Goal: Transaction & Acquisition: Purchase product/service

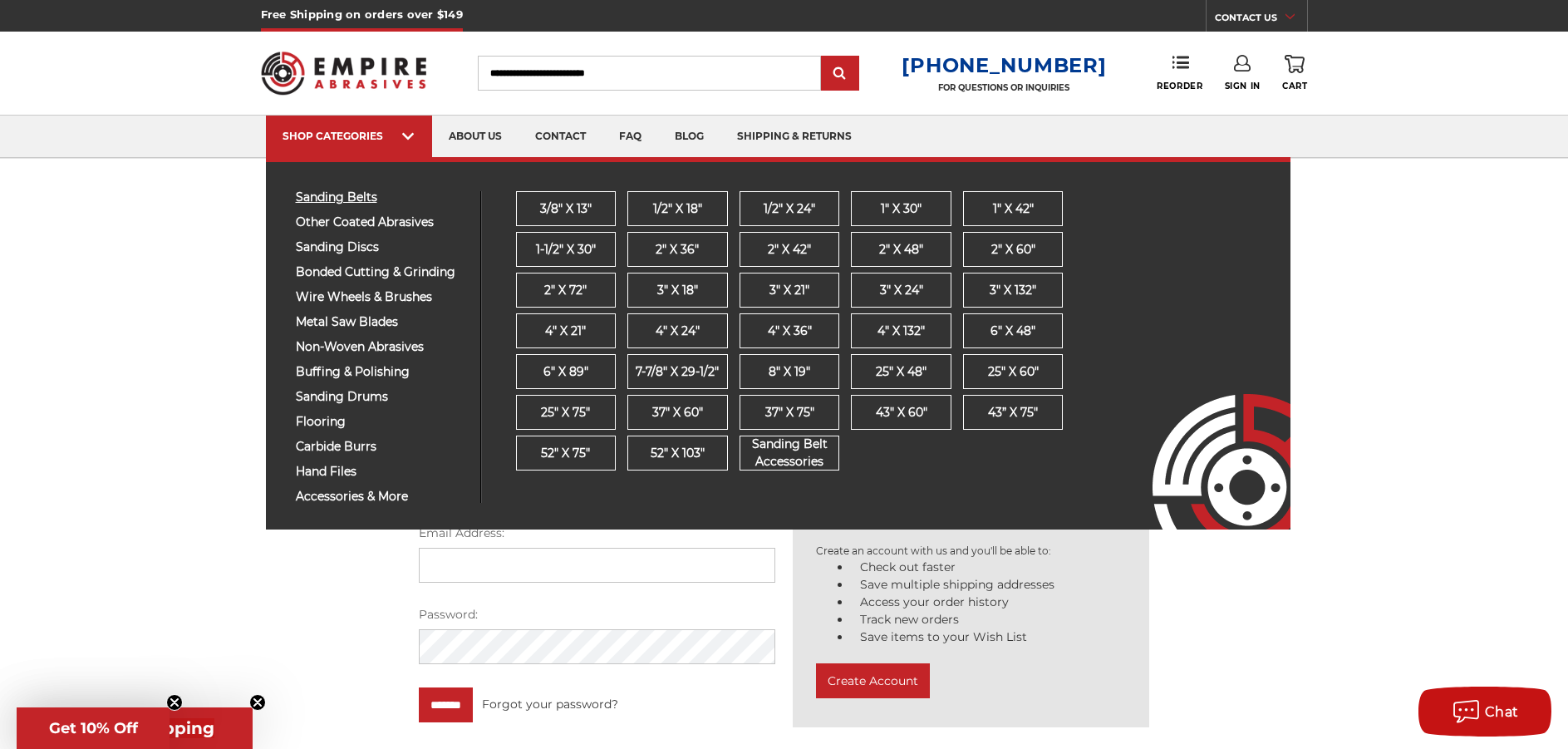
click at [361, 197] on span "sanding belts" at bounding box center [382, 198] width 172 height 13
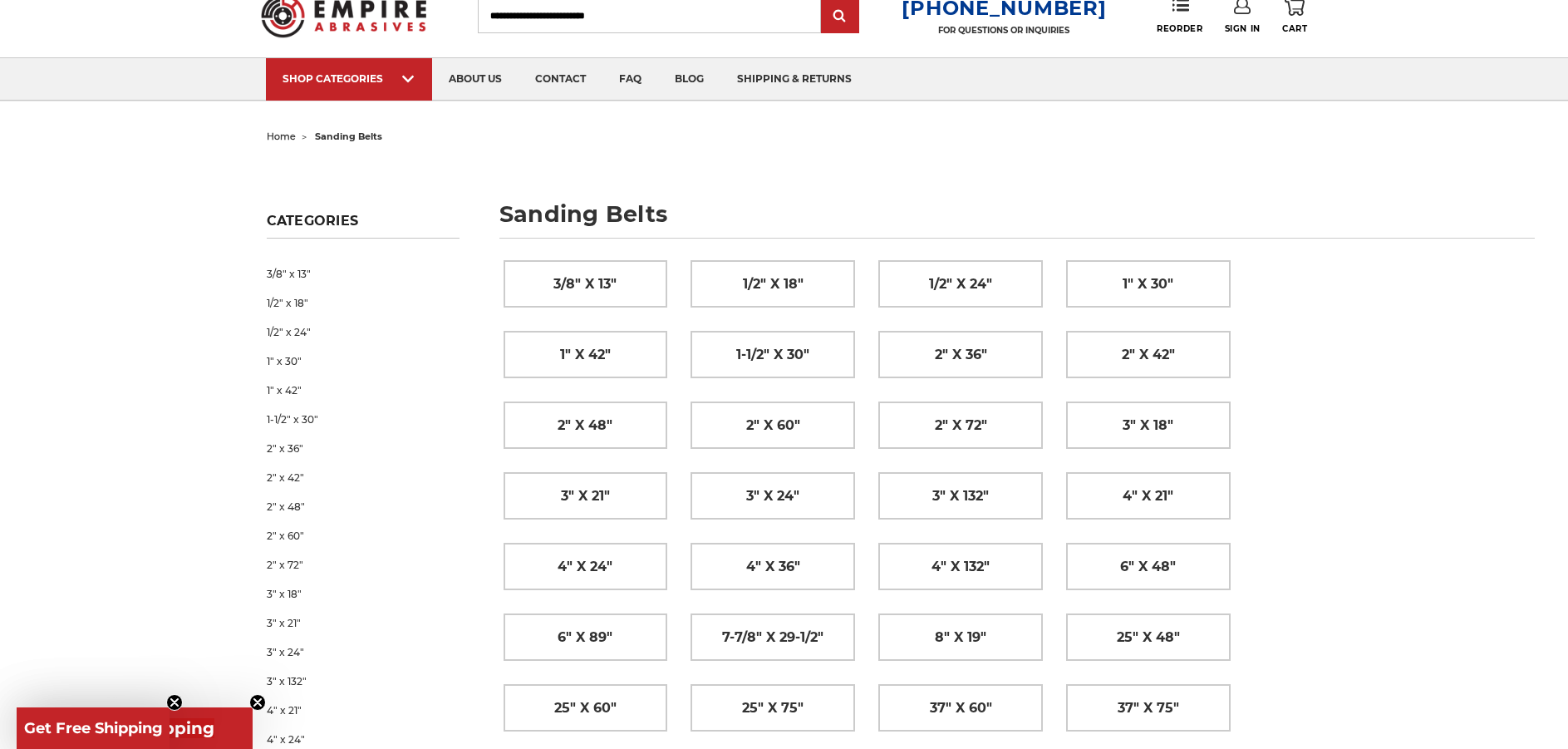
scroll to position [166, 0]
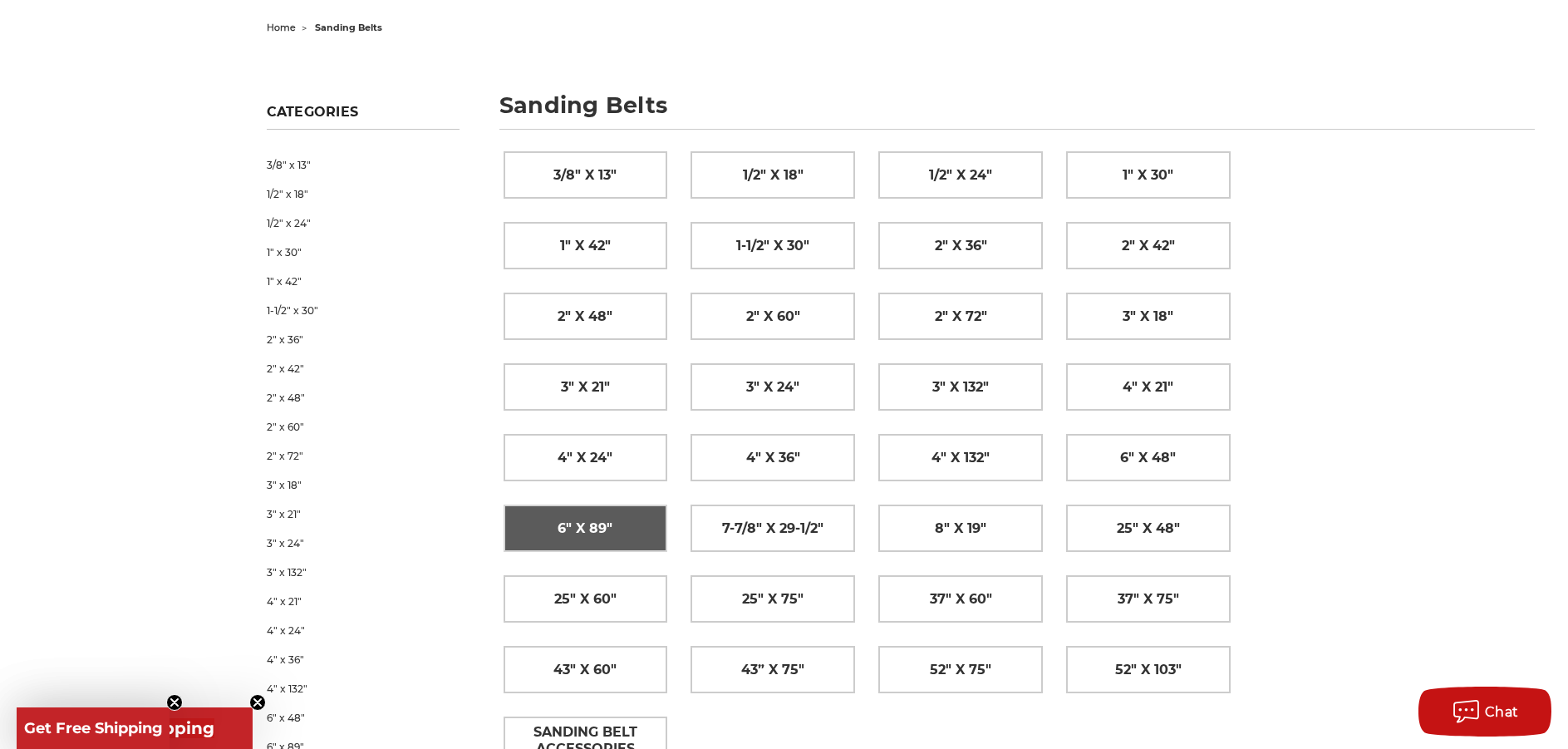
click at [578, 519] on span "6" x 89"" at bounding box center [585, 528] width 55 height 28
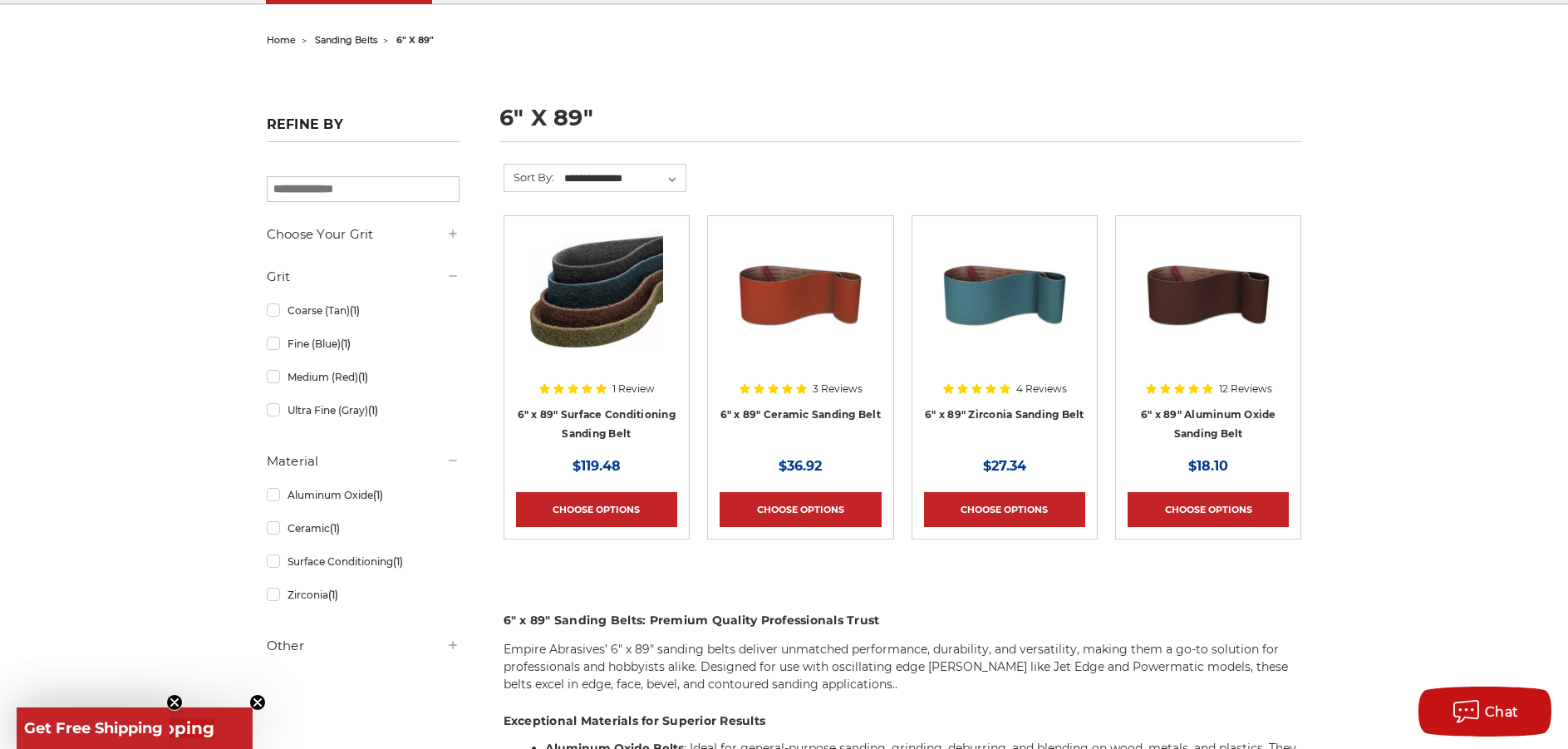
scroll to position [166, 0]
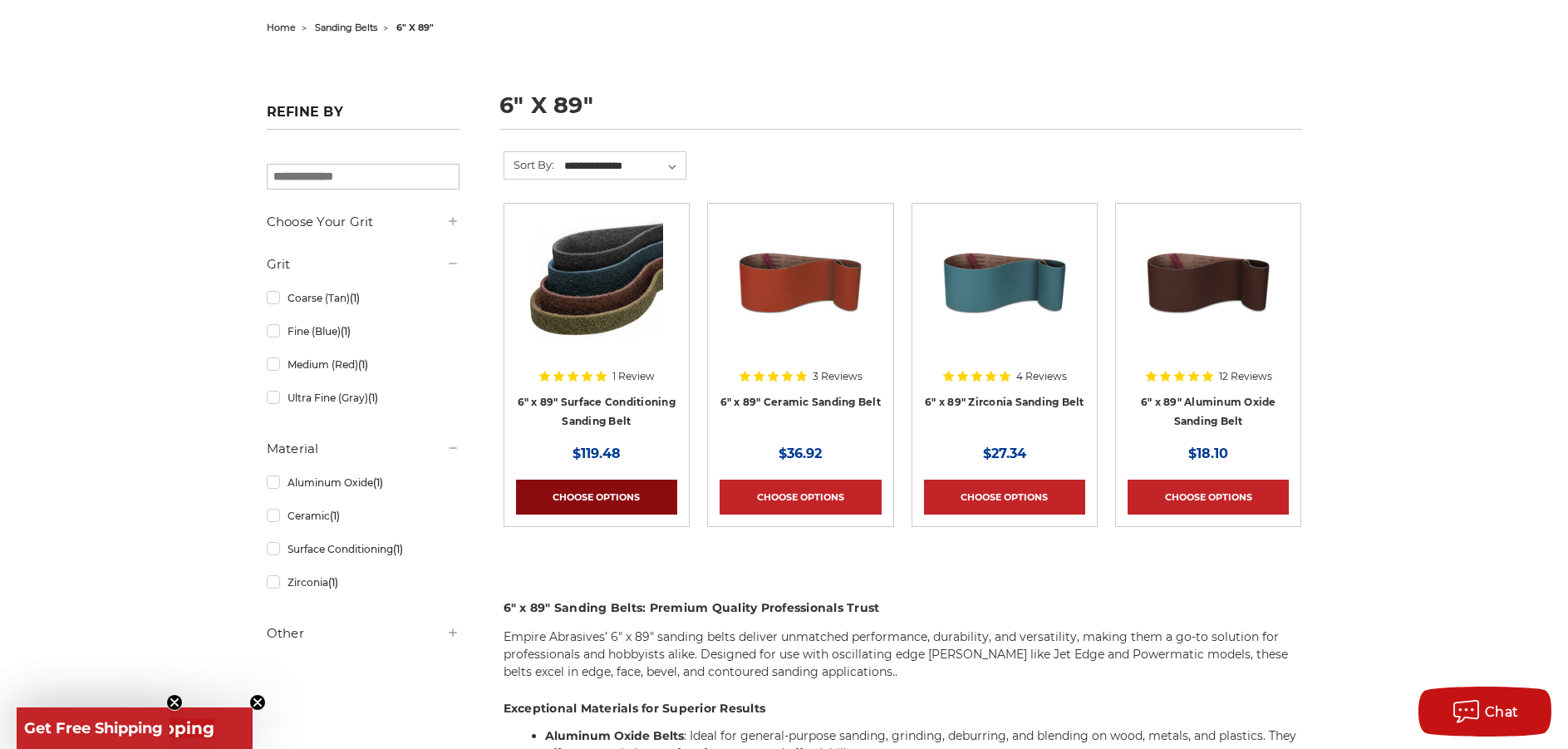
click at [608, 490] on link "Choose Options" at bounding box center [596, 497] width 161 height 35
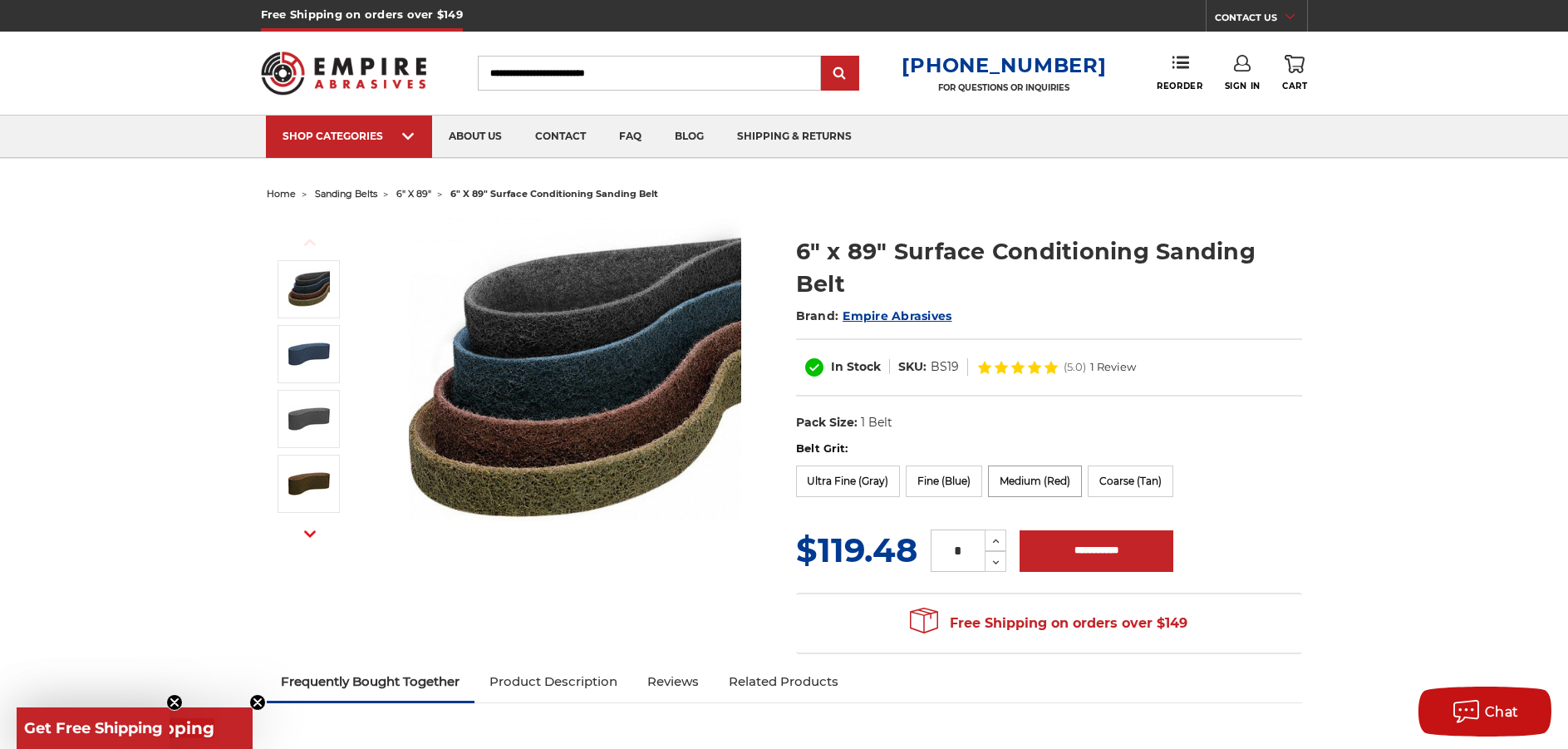
click at [1049, 474] on label "Medium (Red)" at bounding box center [1035, 481] width 94 height 31
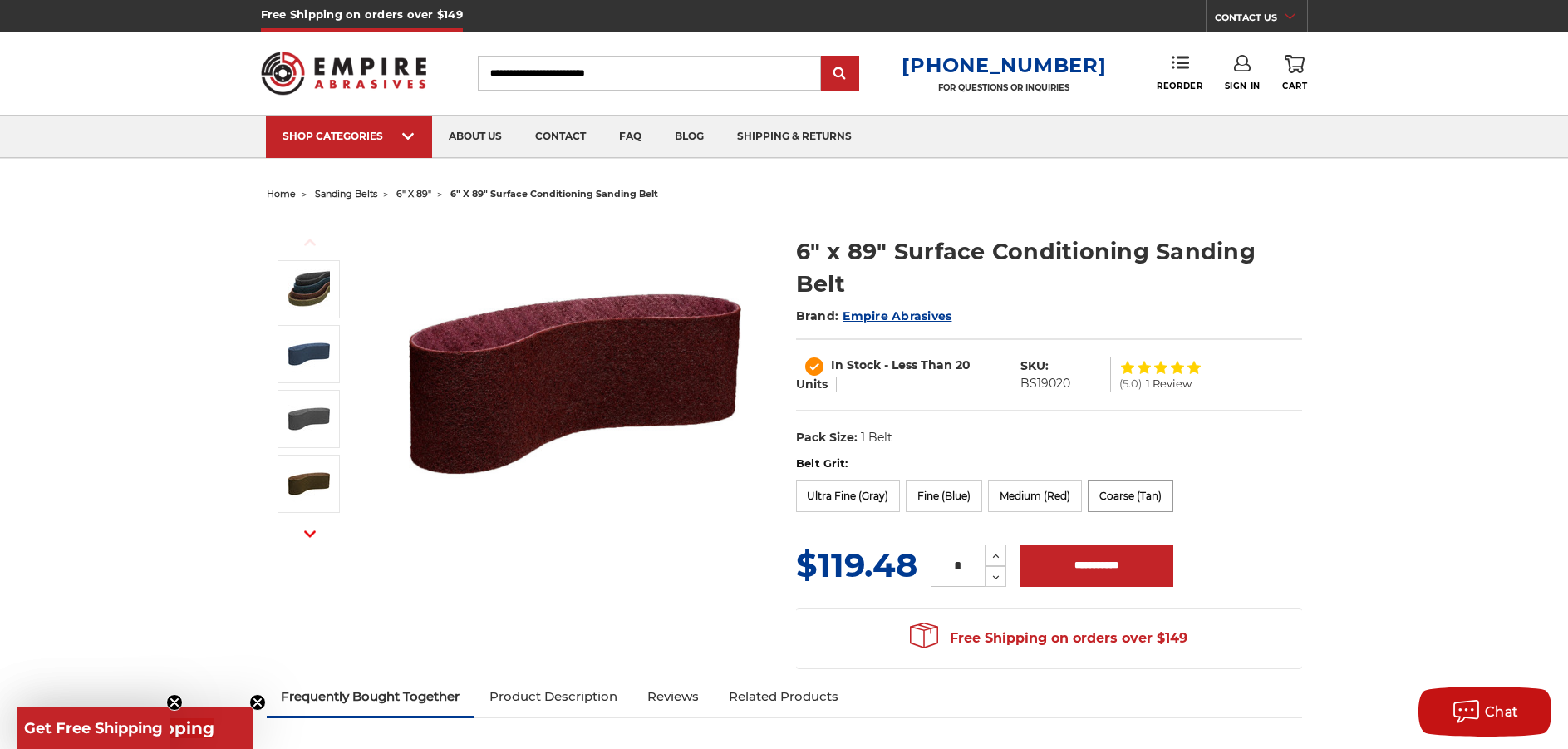
click at [1147, 496] on label "Coarse (Tan)" at bounding box center [1130, 495] width 85 height 31
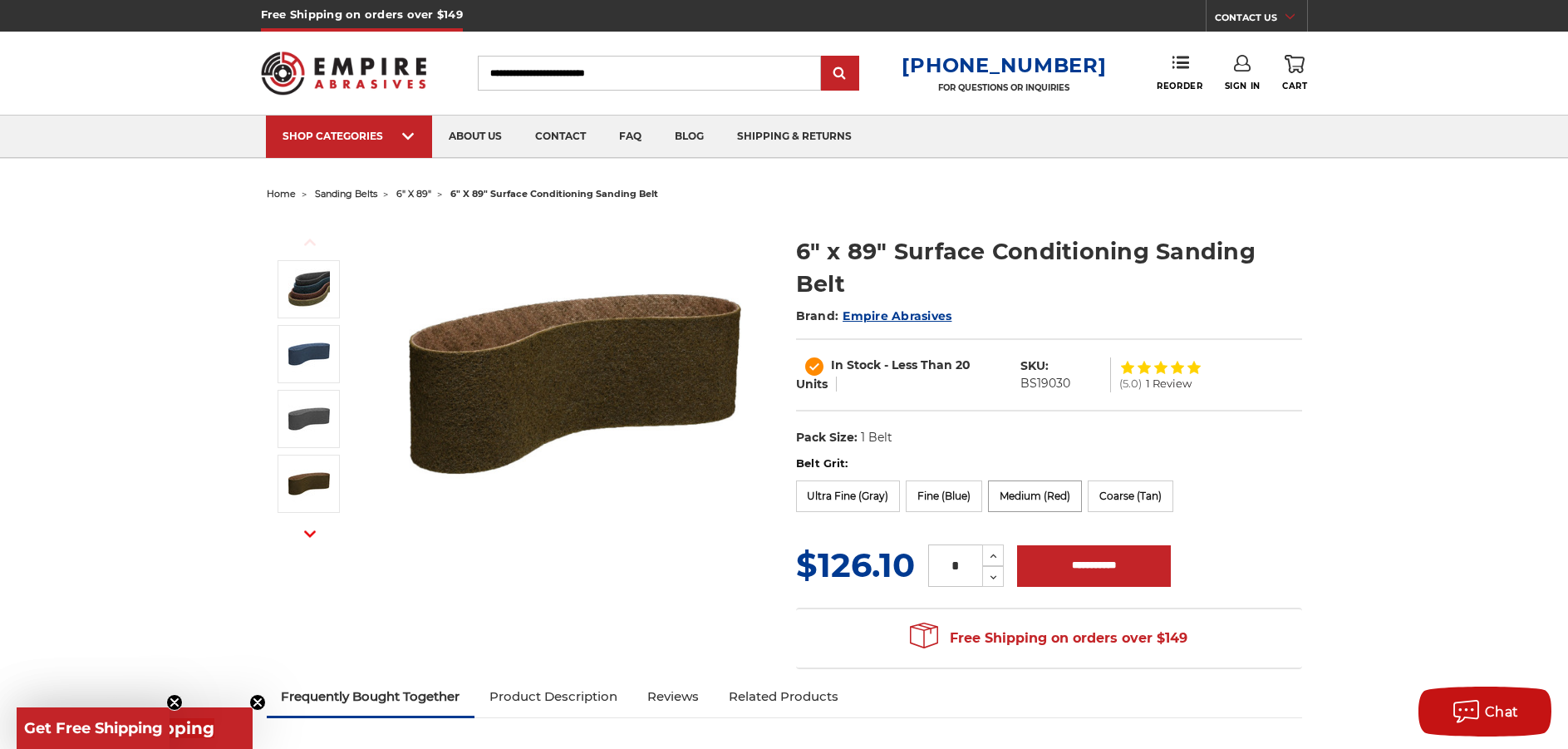
click at [1010, 489] on label "Medium (Red)" at bounding box center [1035, 495] width 94 height 31
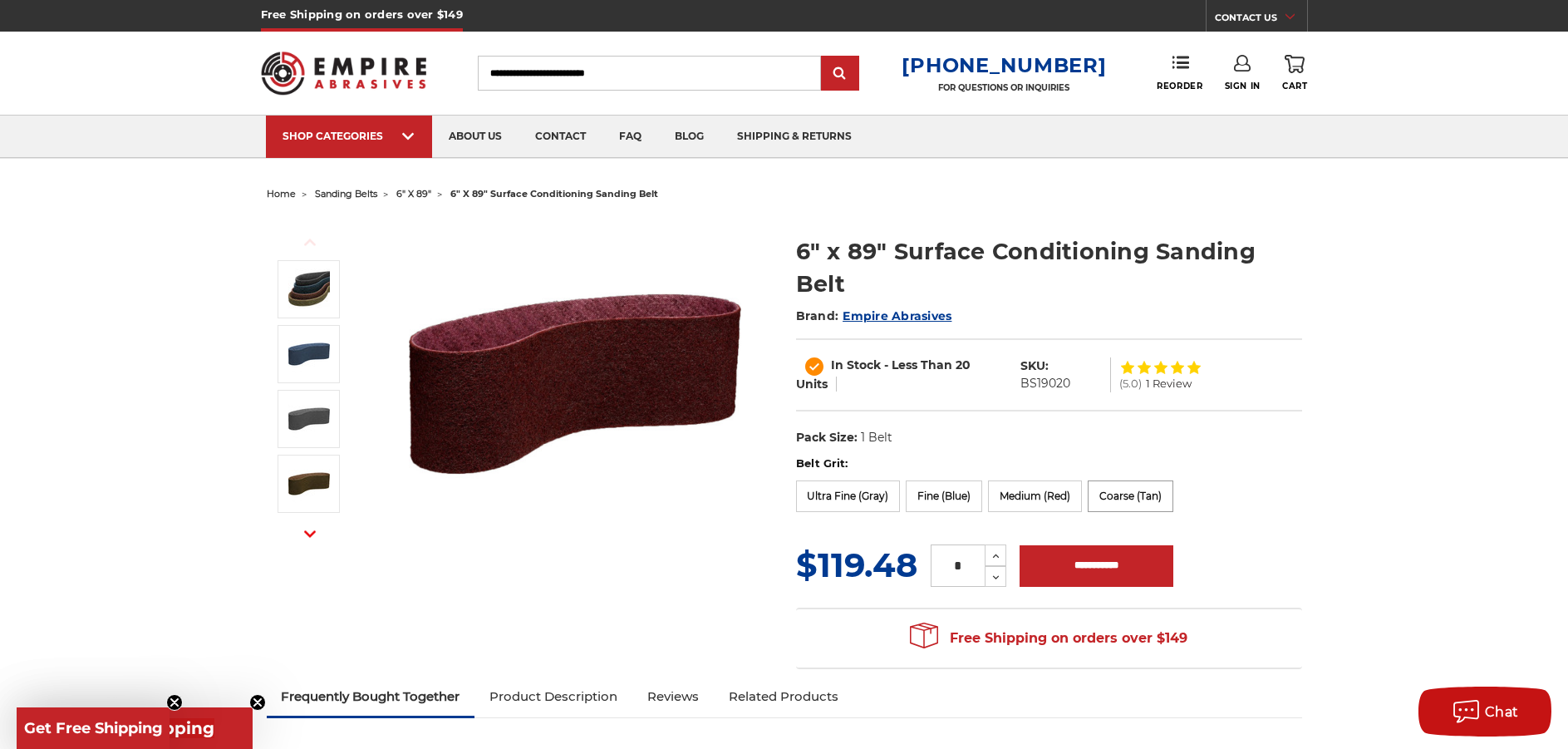
click at [1134, 496] on label "Coarse (Tan)" at bounding box center [1130, 495] width 85 height 31
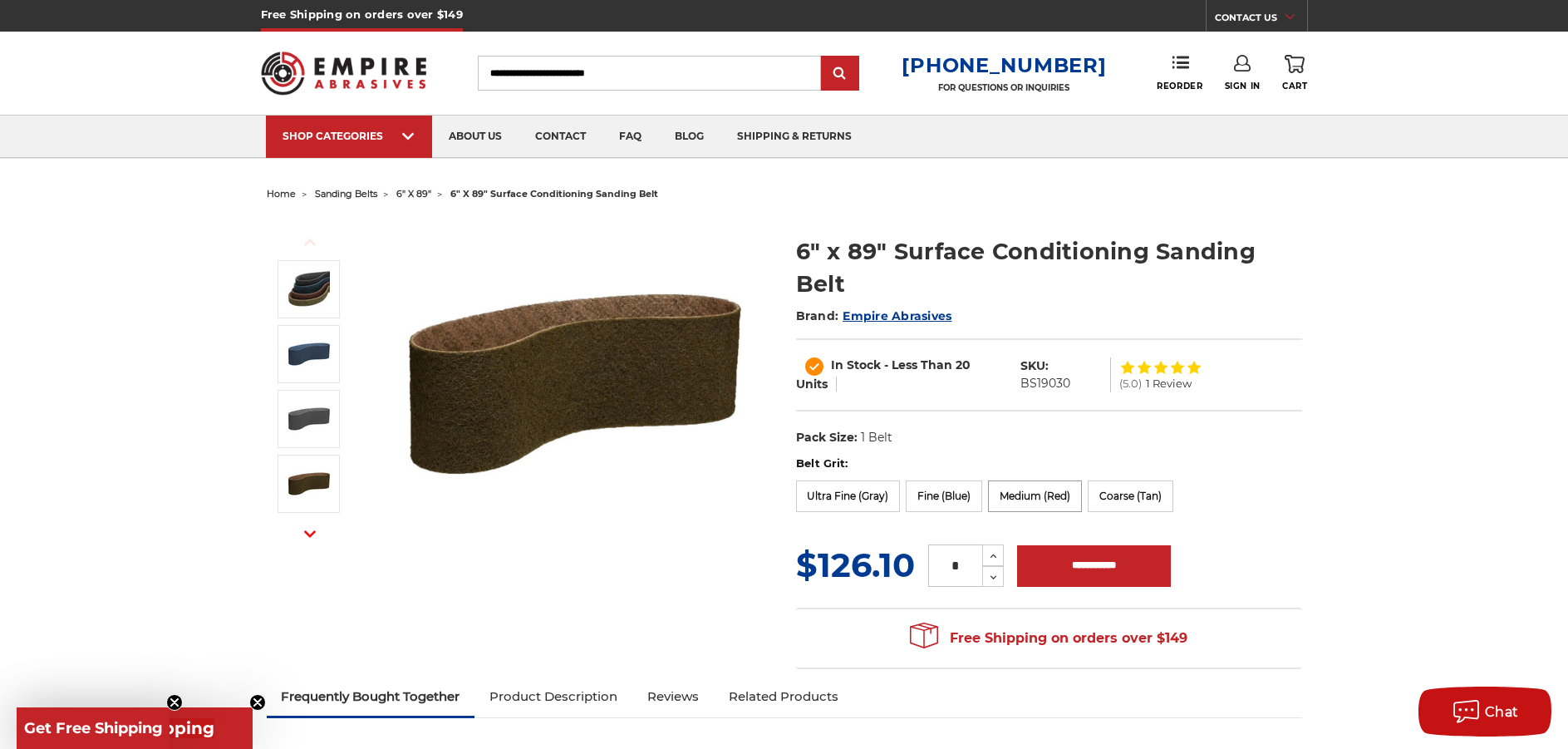
click at [1049, 495] on label "Medium (Red)" at bounding box center [1035, 495] width 94 height 31
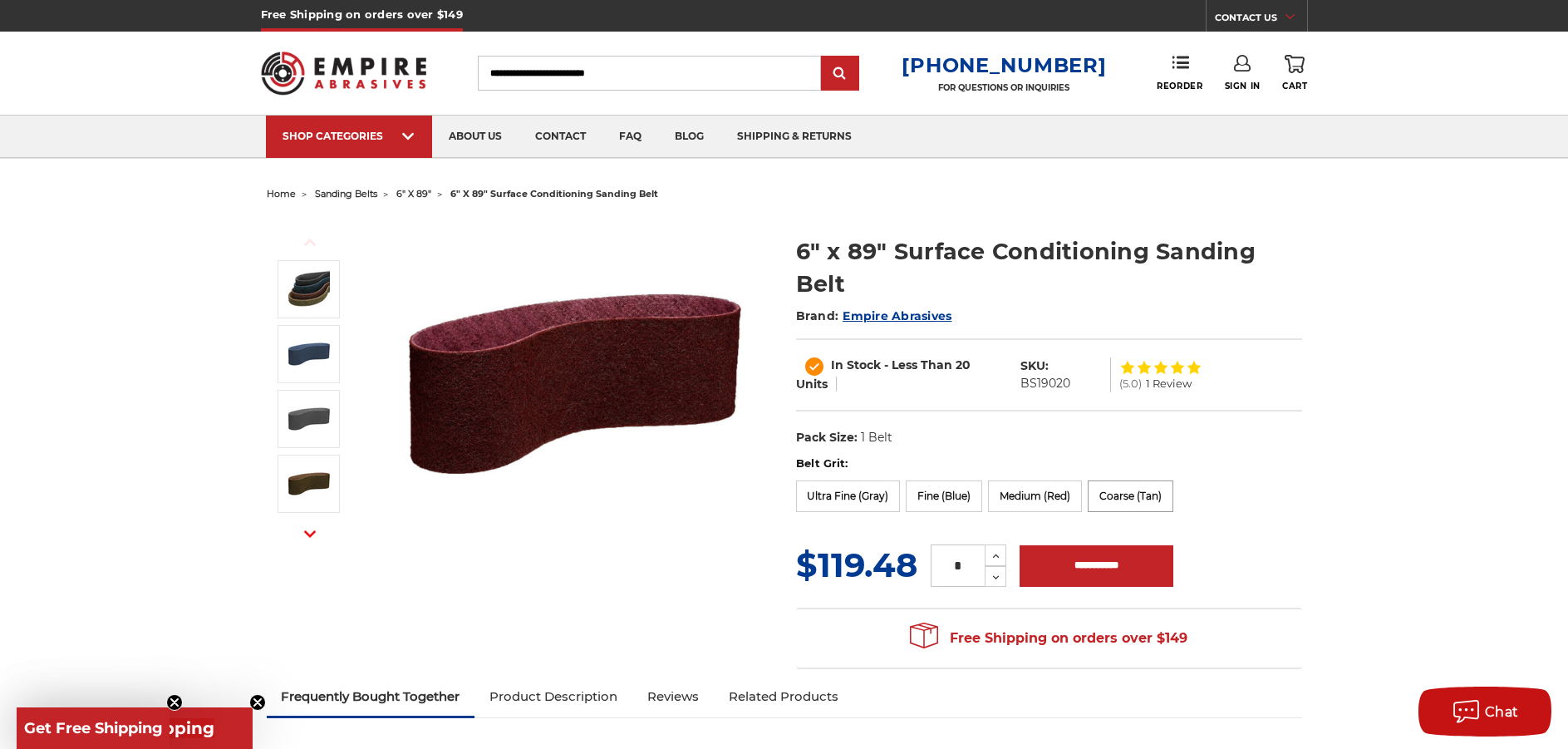
click at [1111, 497] on label "Coarse (Tan)" at bounding box center [1130, 495] width 85 height 31
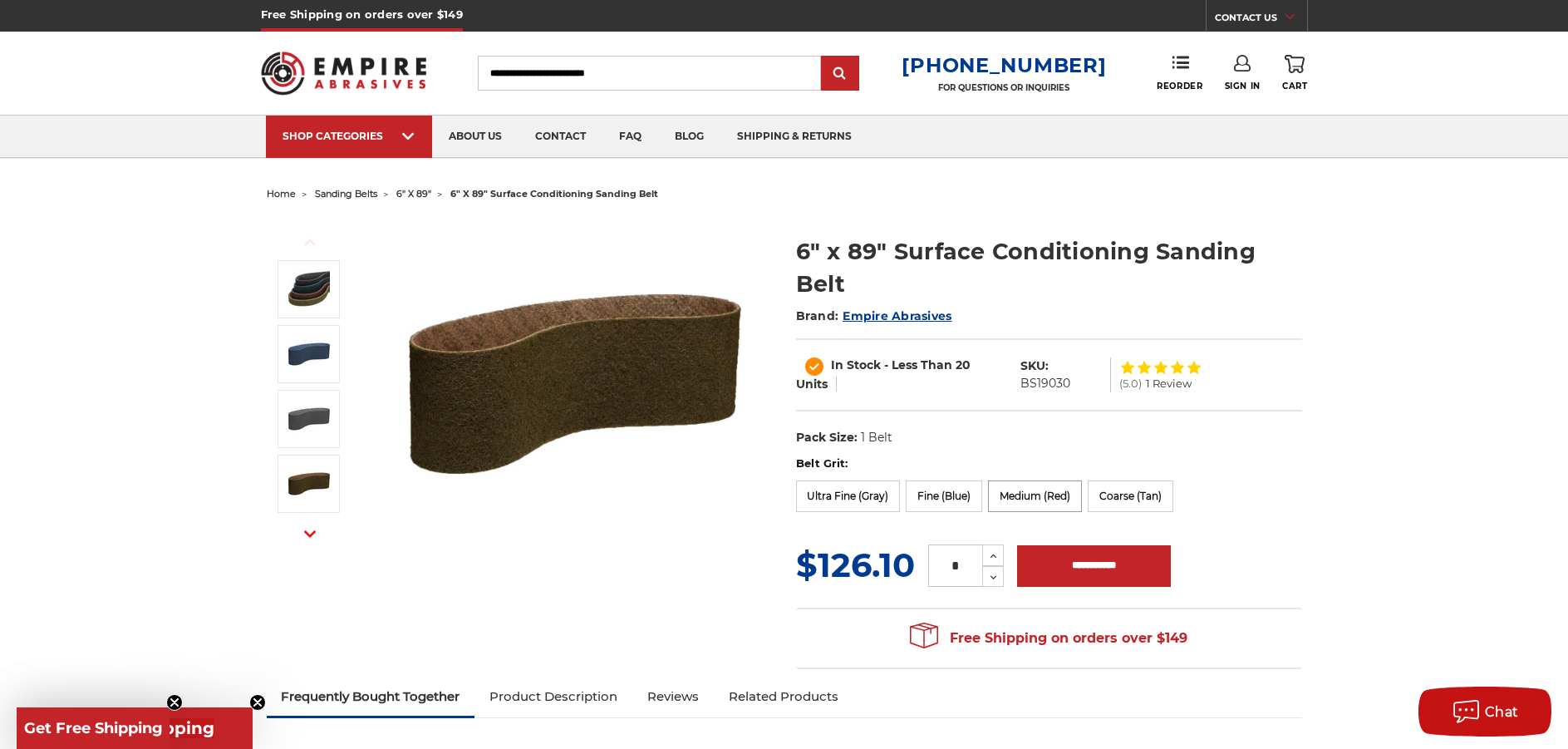
click at [1008, 491] on label "Medium (Red)" at bounding box center [1035, 495] width 94 height 31
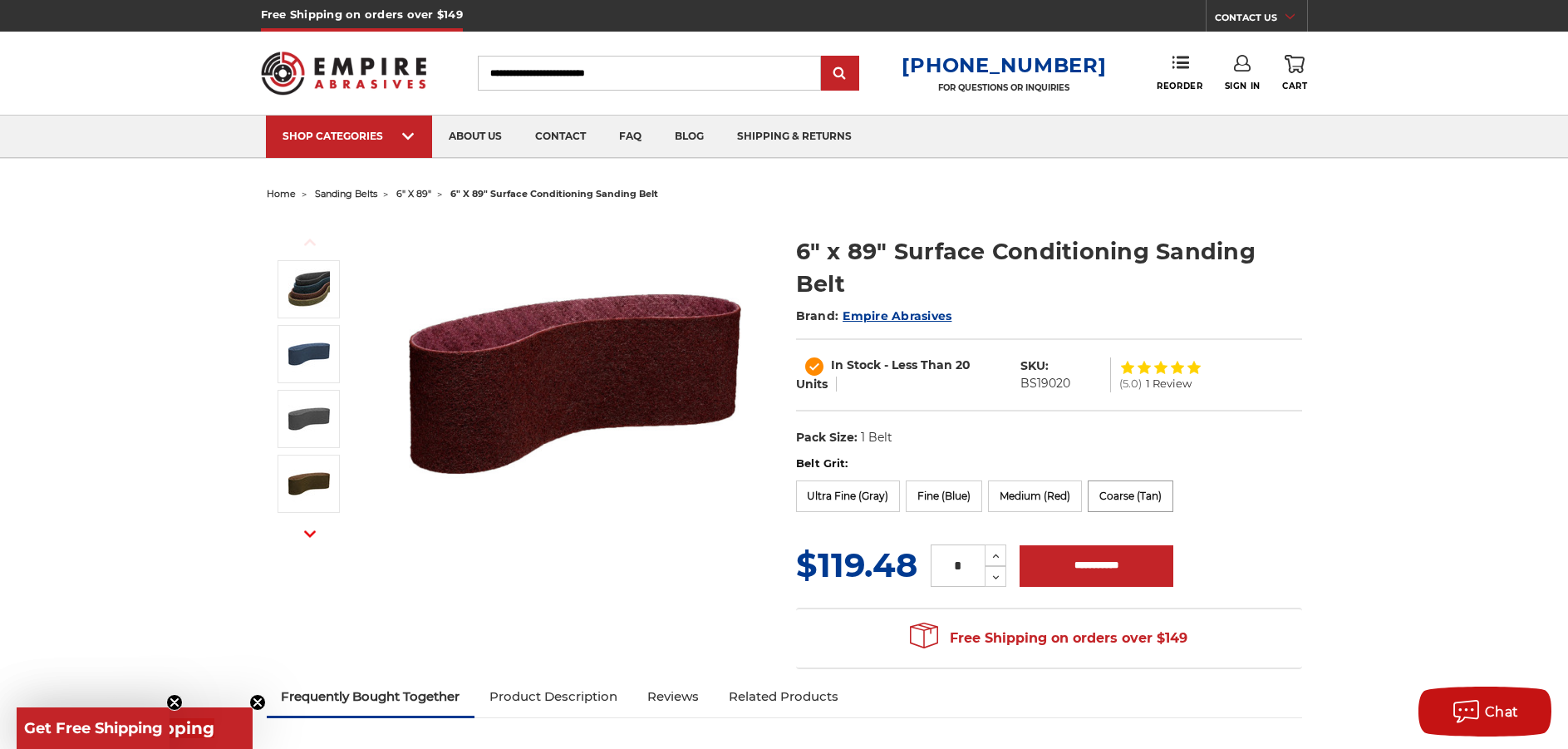
click at [1116, 495] on label "Coarse (Tan)" at bounding box center [1130, 495] width 85 height 31
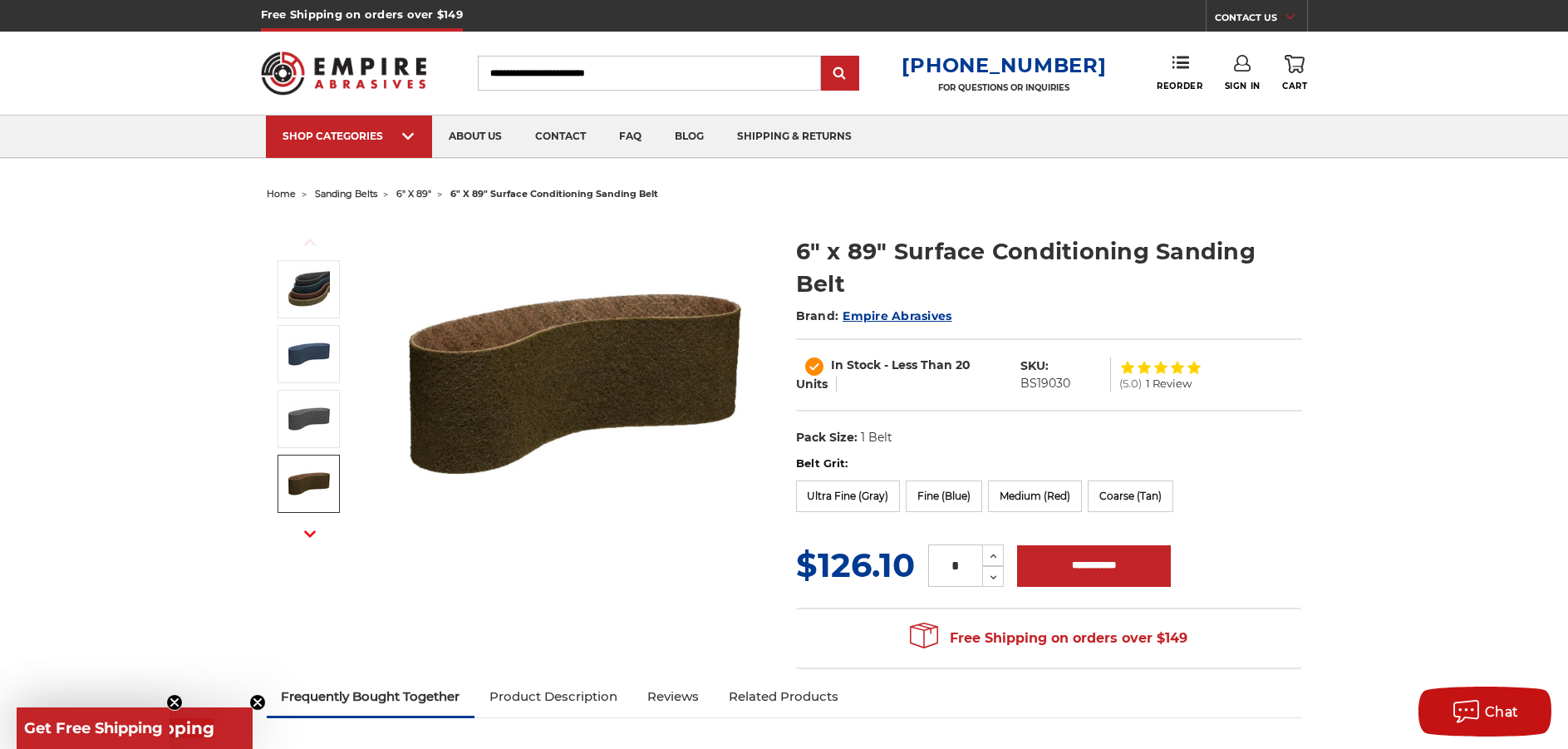
click at [315, 485] on img at bounding box center [309, 483] width 41 height 41
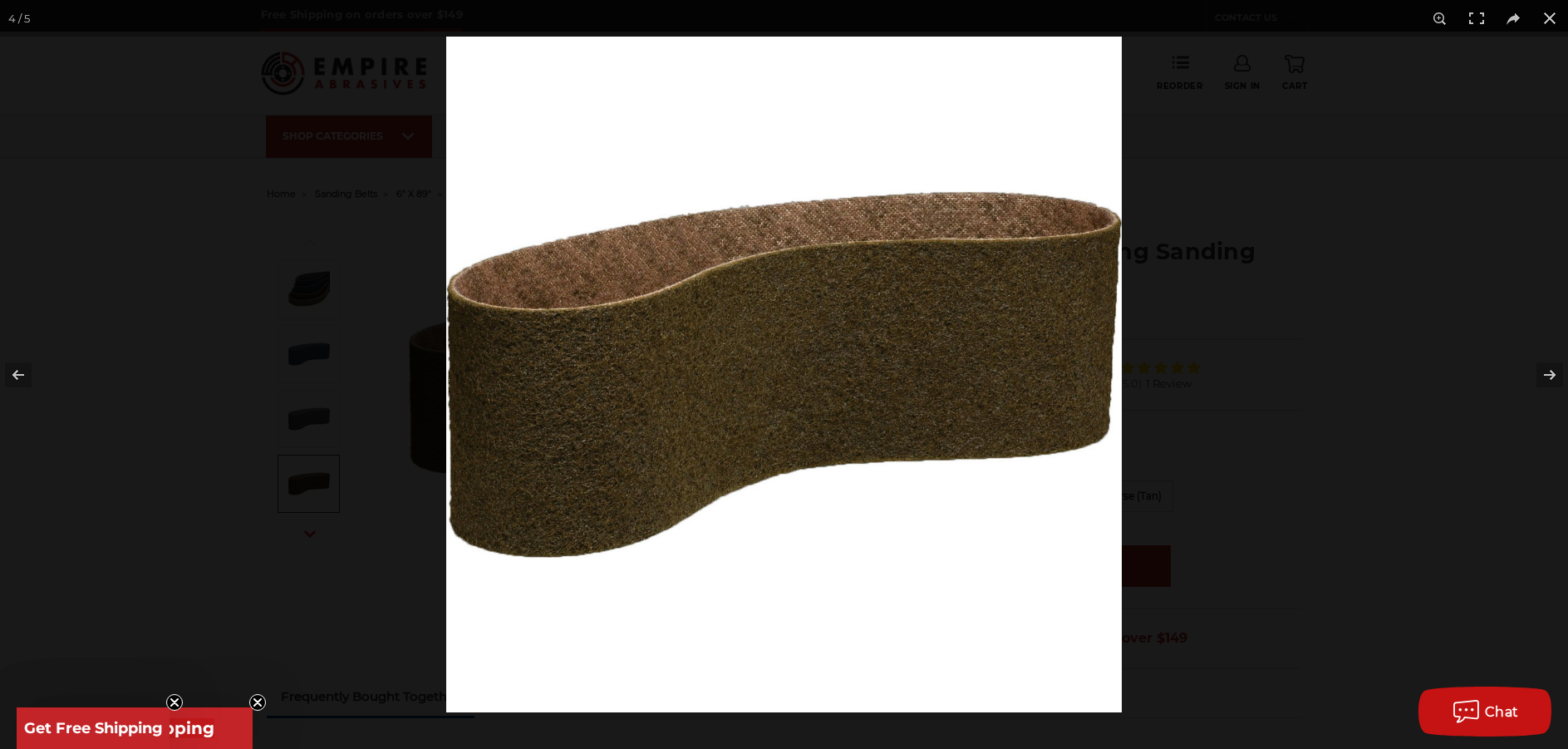
click at [592, 388] on img at bounding box center [784, 374] width 676 height 676
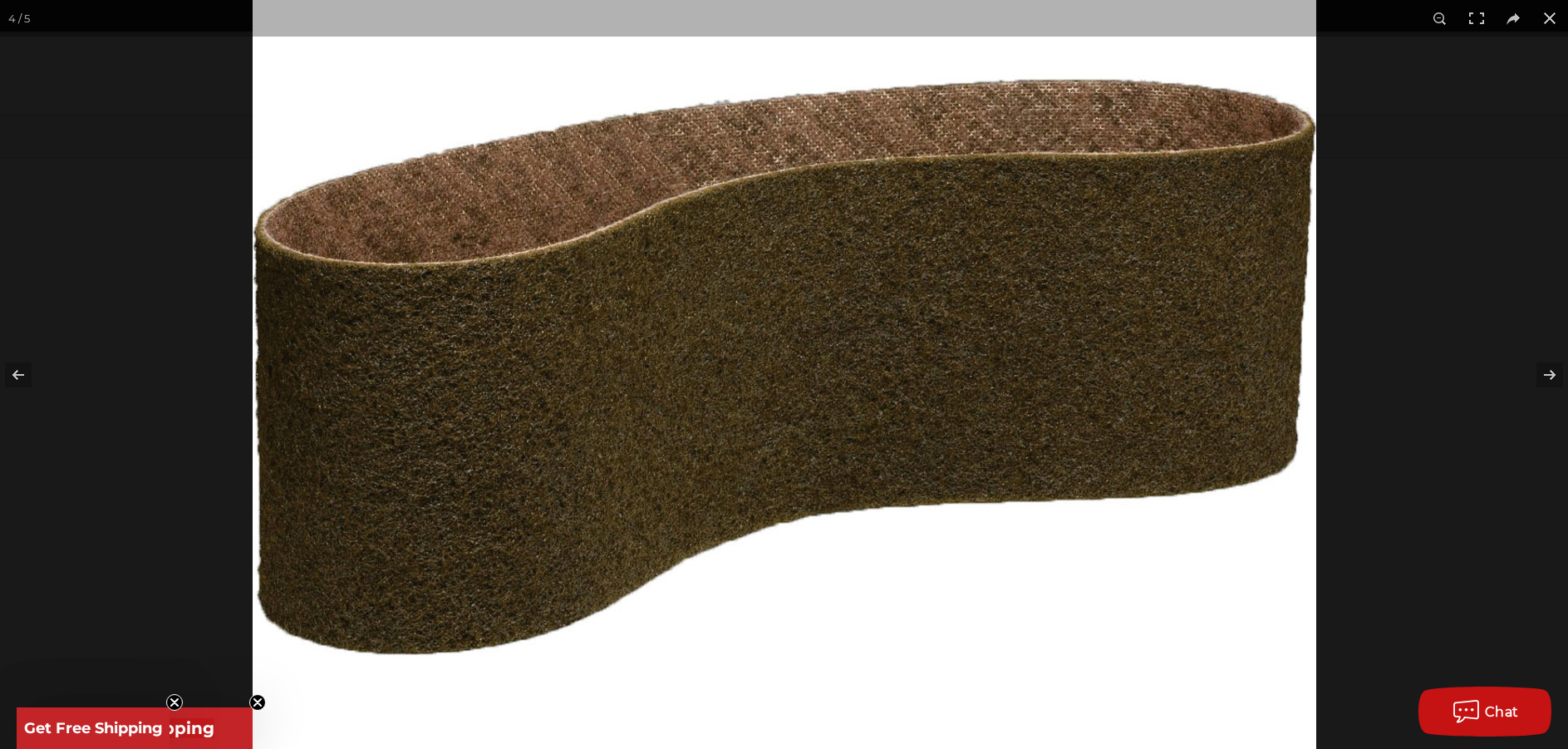
click at [592, 388] on img at bounding box center [784, 365] width 1063 height 1063
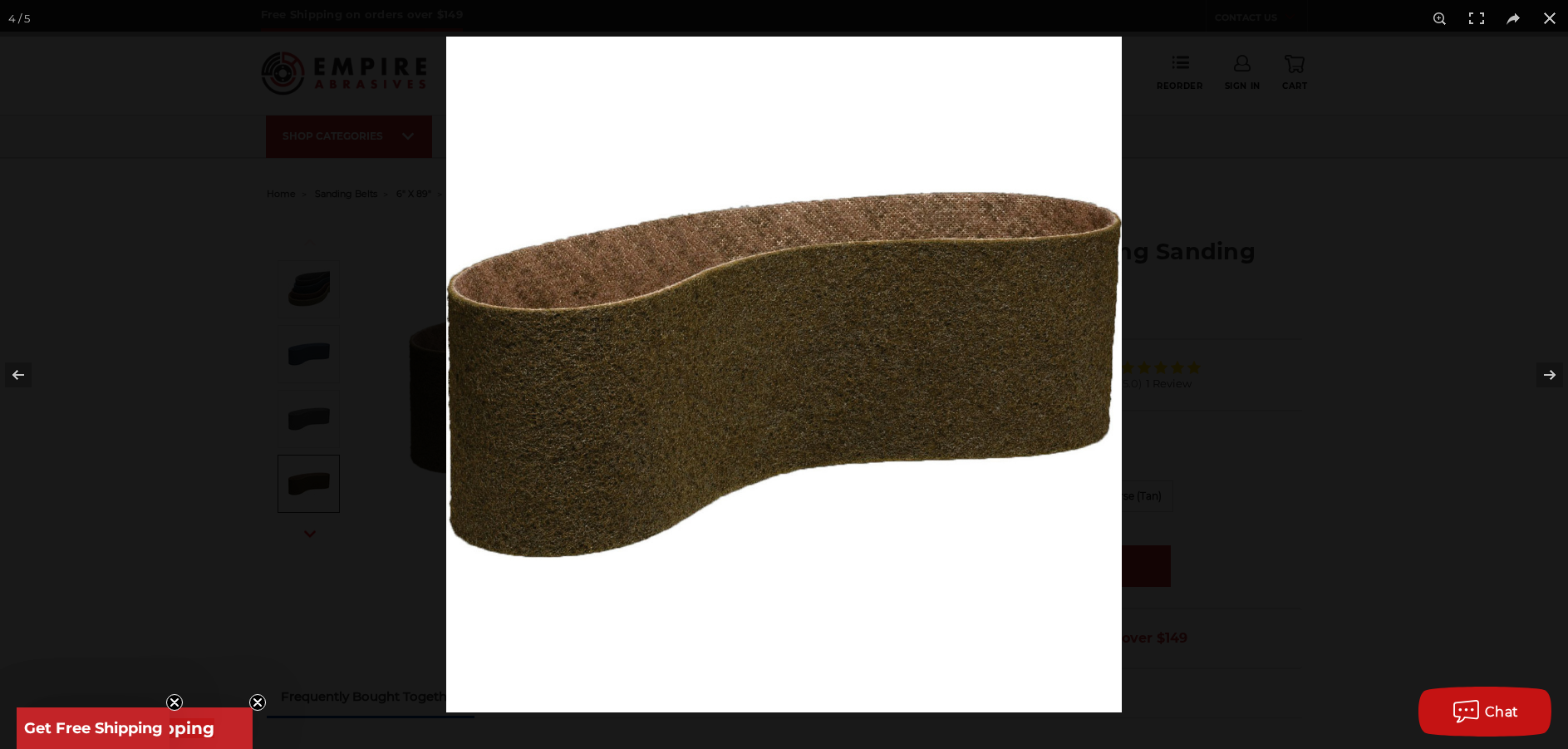
click at [592, 388] on img at bounding box center [784, 374] width 676 height 676
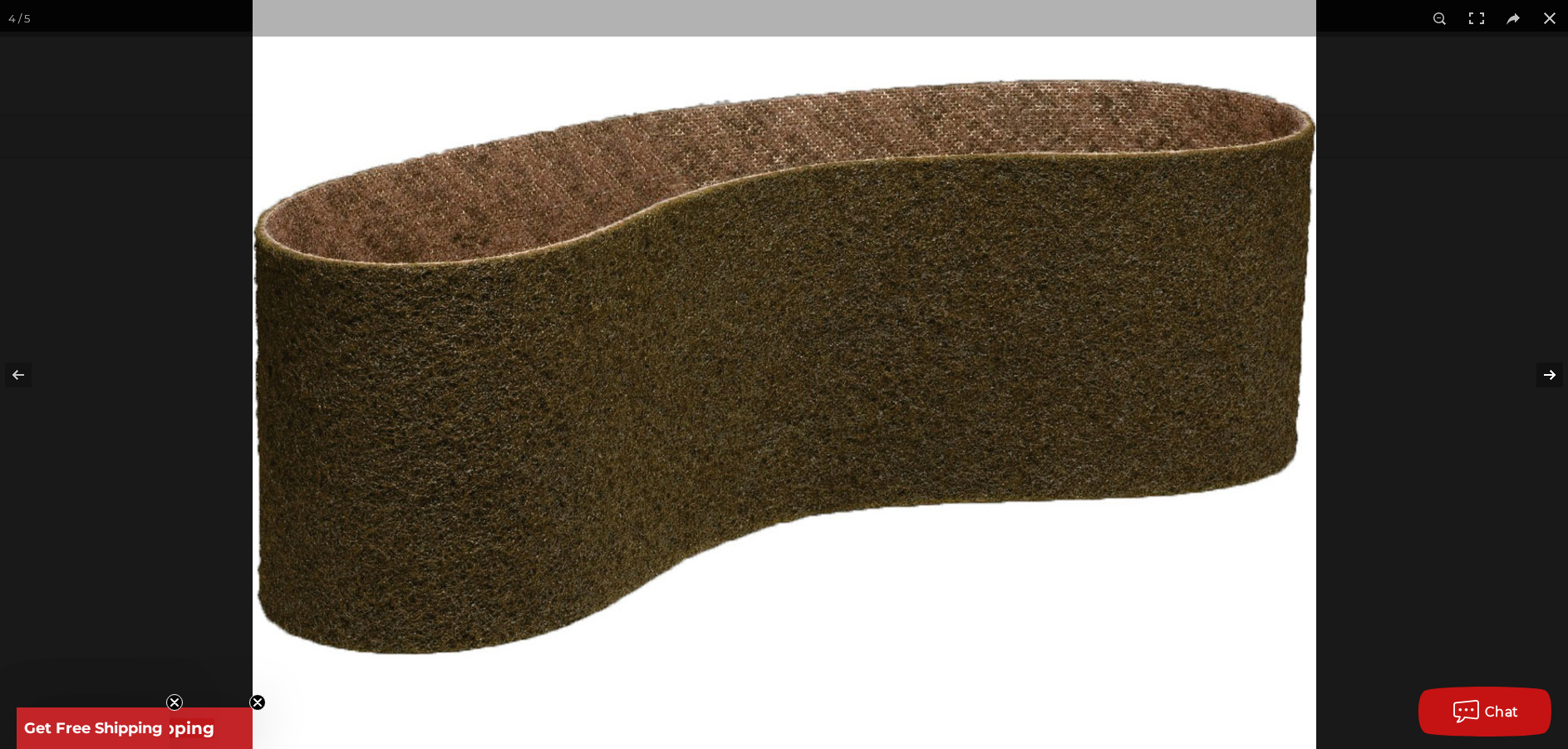
click at [1554, 378] on button at bounding box center [1540, 374] width 59 height 83
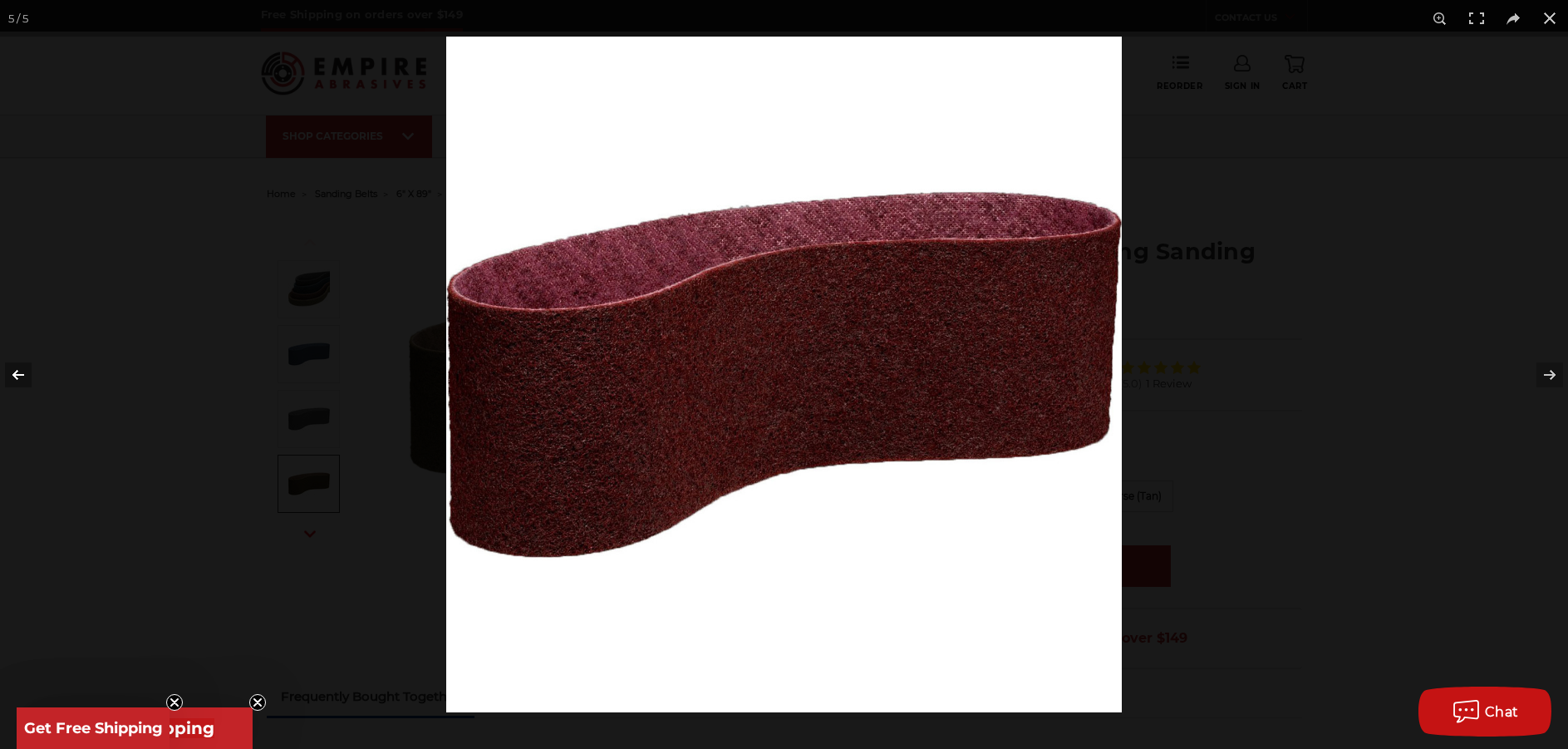
click at [18, 373] on button at bounding box center [29, 374] width 59 height 83
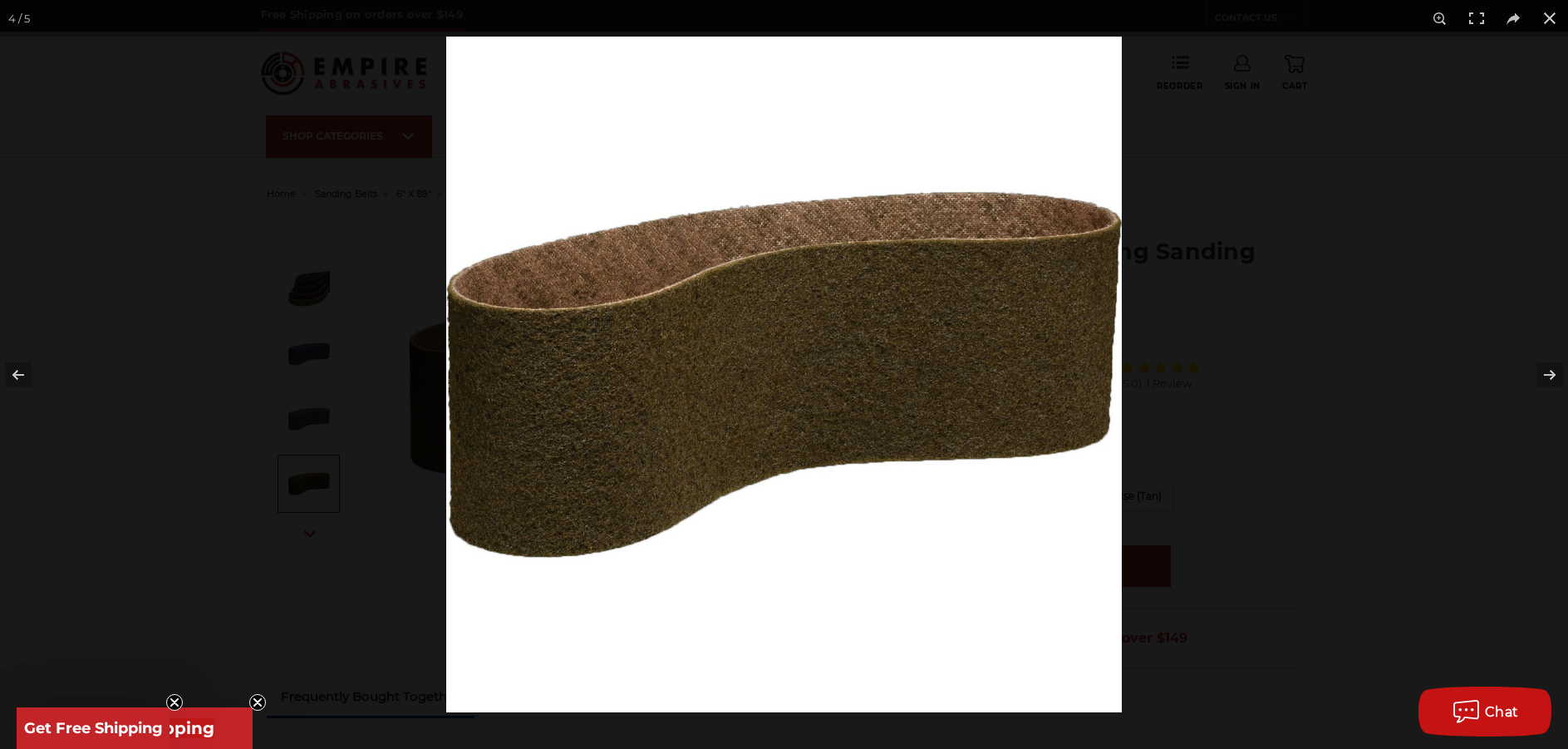
click at [750, 374] on img at bounding box center [784, 374] width 676 height 676
